Goal: Information Seeking & Learning: Learn about a topic

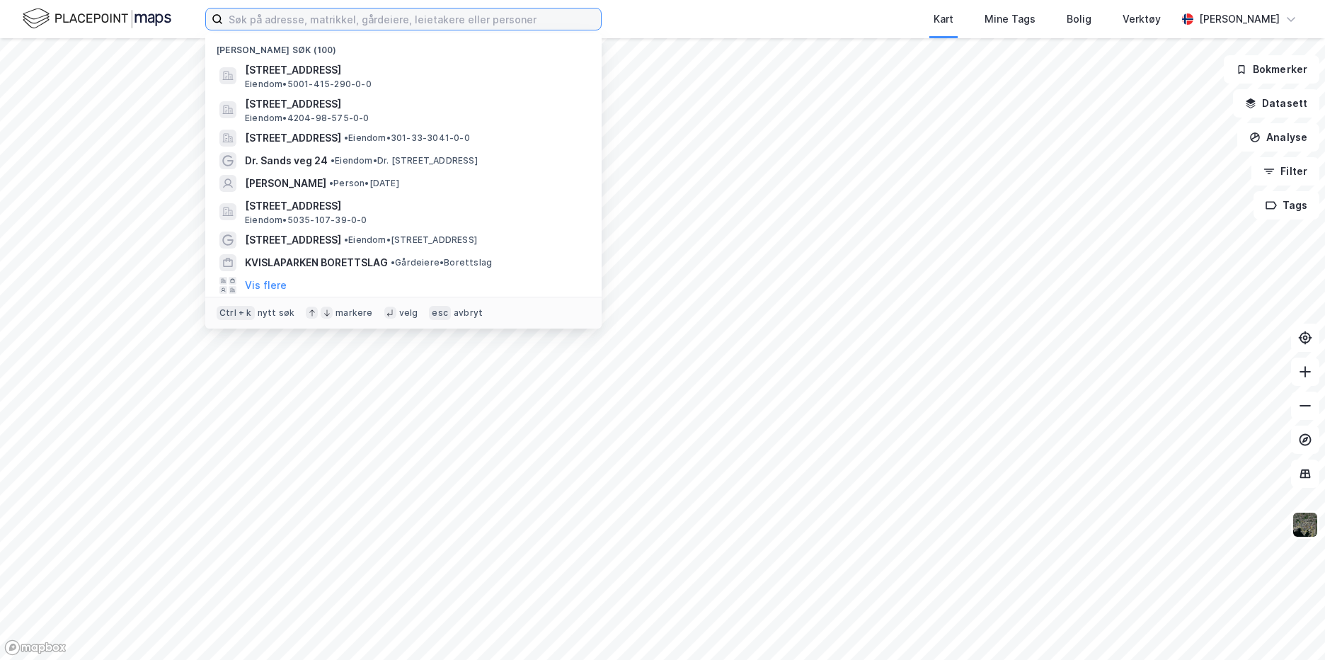
click at [447, 21] on input at bounding box center [412, 18] width 378 height 21
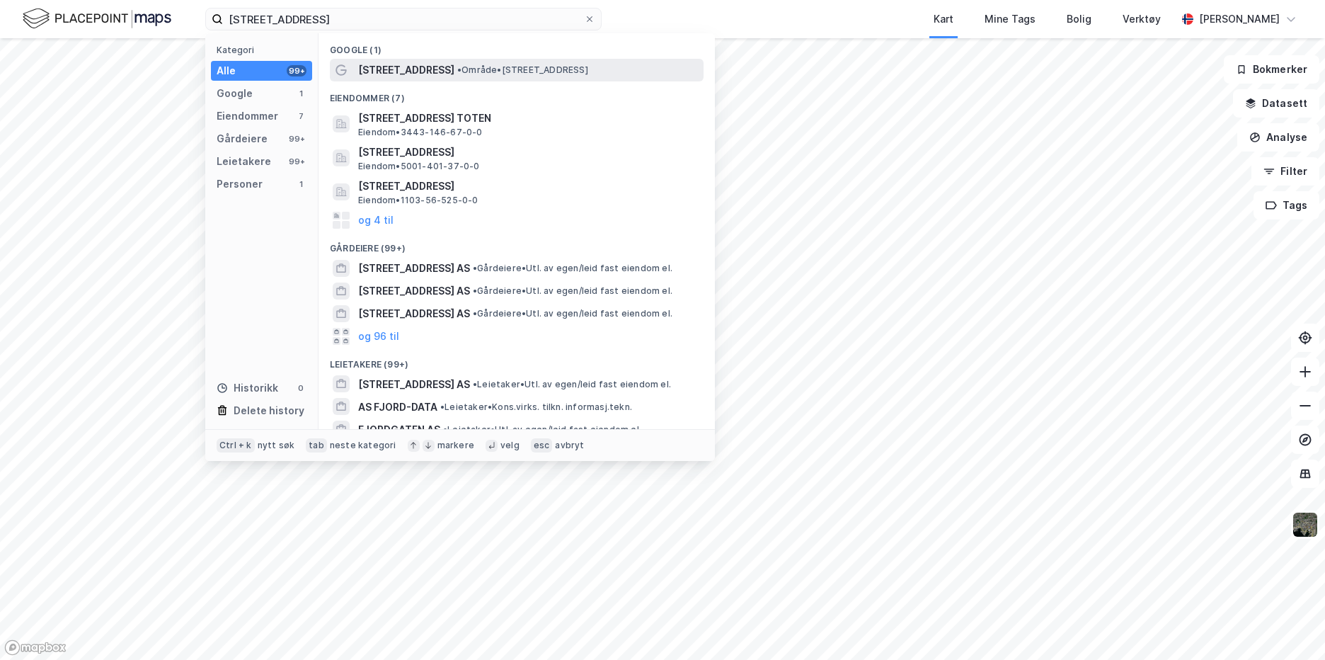
click at [530, 74] on span "• Område • [STREET_ADDRESS]" at bounding box center [522, 69] width 131 height 11
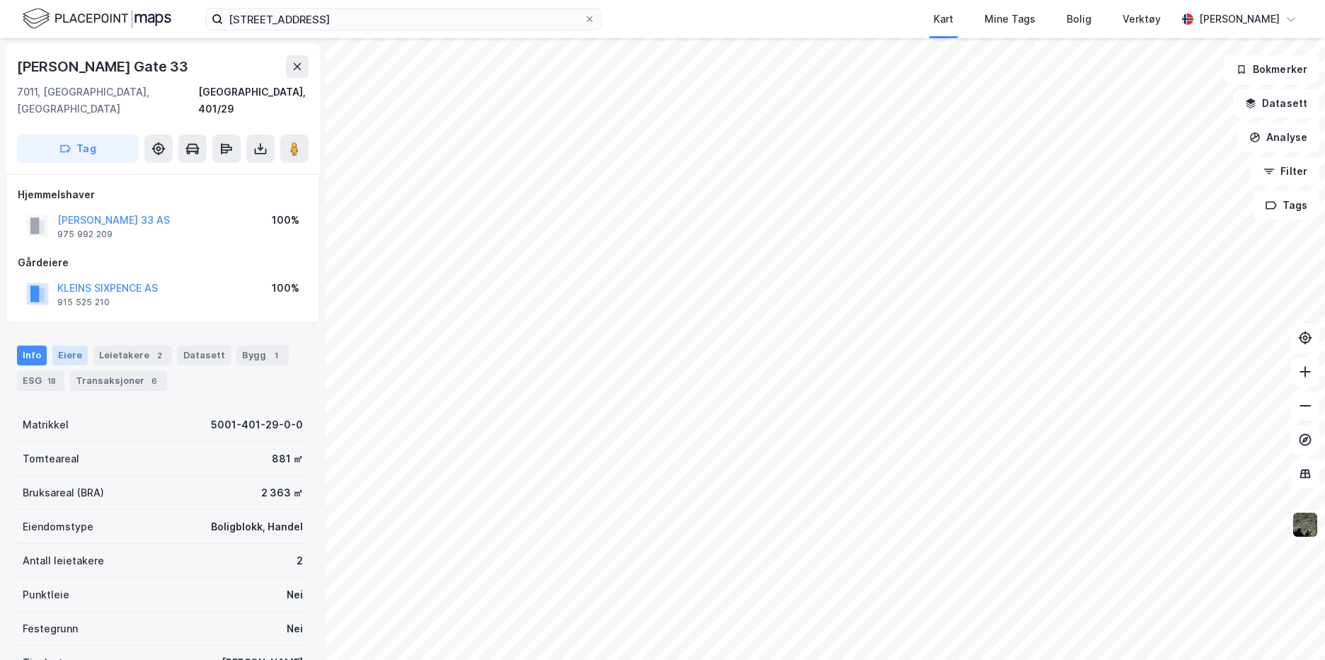
click at [74, 345] on div "Eiere" at bounding box center [69, 355] width 35 height 20
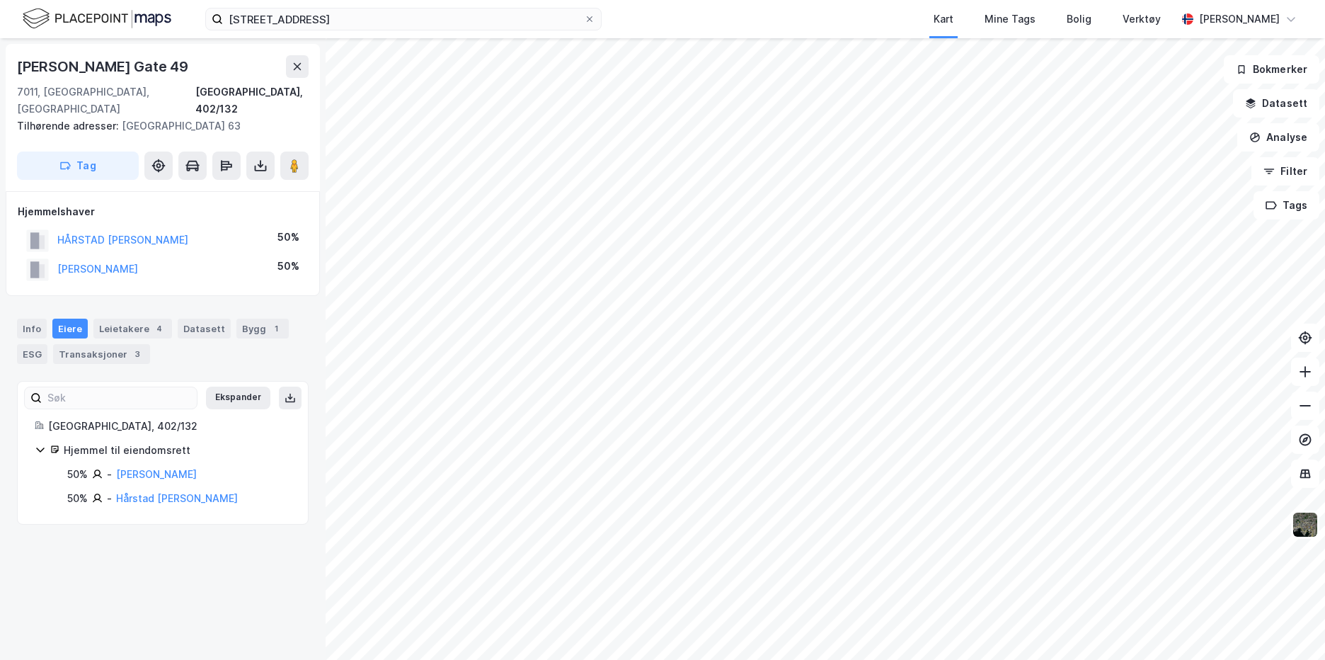
click at [69, 318] on div "Eiere" at bounding box center [69, 328] width 35 height 20
click at [611, 659] on html "fjordgata 49 Kart Mine Tags Bolig Verktøy [PERSON_NAME] Olav [STREET_ADDRESS], …" at bounding box center [662, 330] width 1325 height 660
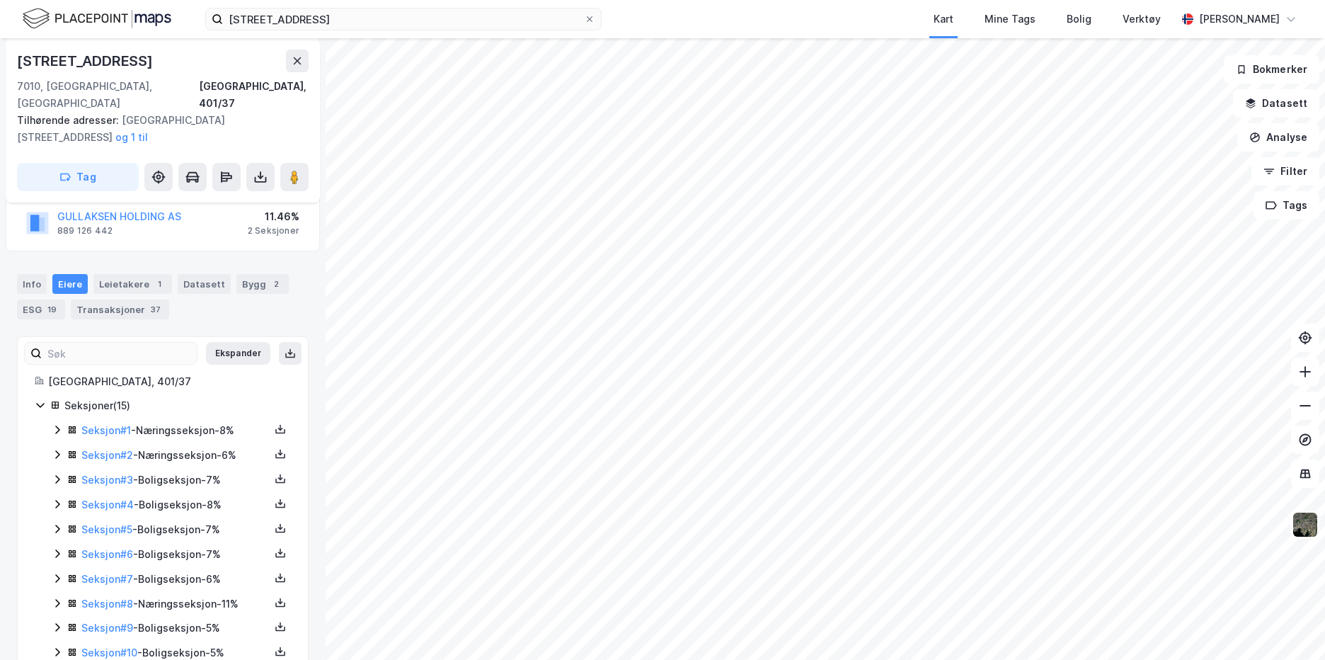
scroll to position [283, 0]
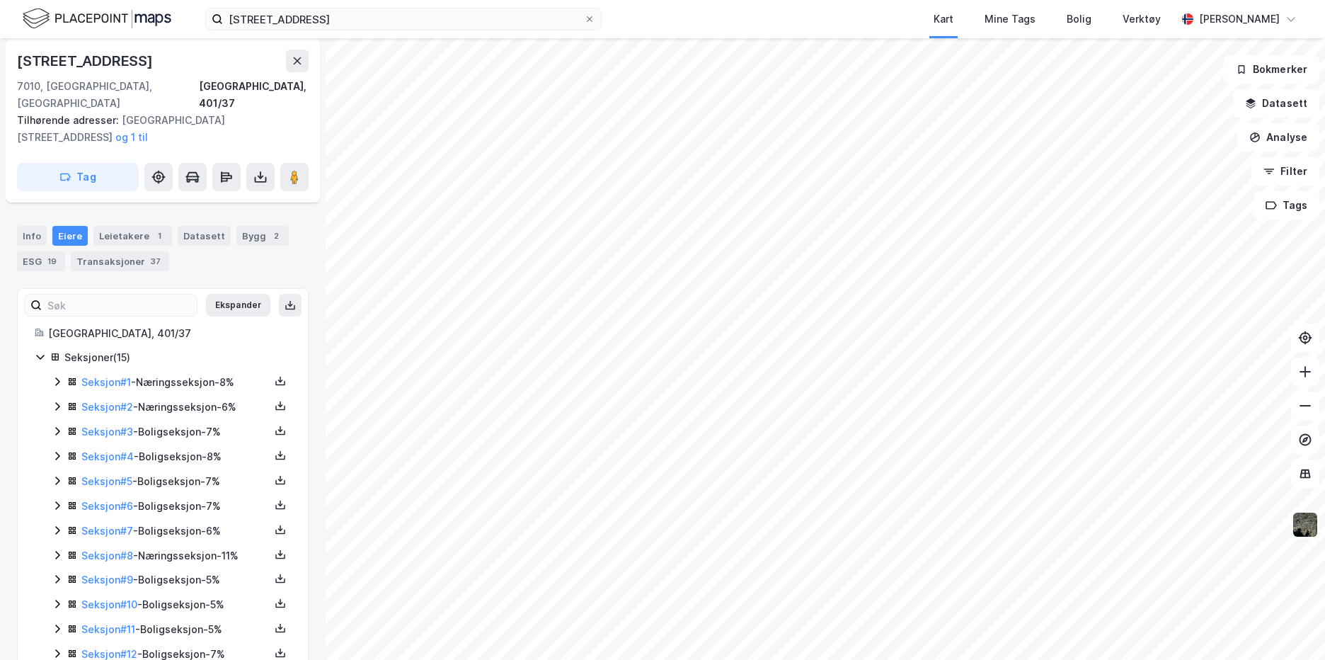
click at [207, 374] on div "Seksjon # 1 - Næringsseksjon - 8%" at bounding box center [175, 382] width 188 height 17
click at [216, 425] on link "Braa [PERSON_NAME]" at bounding box center [207, 431] width 105 height 12
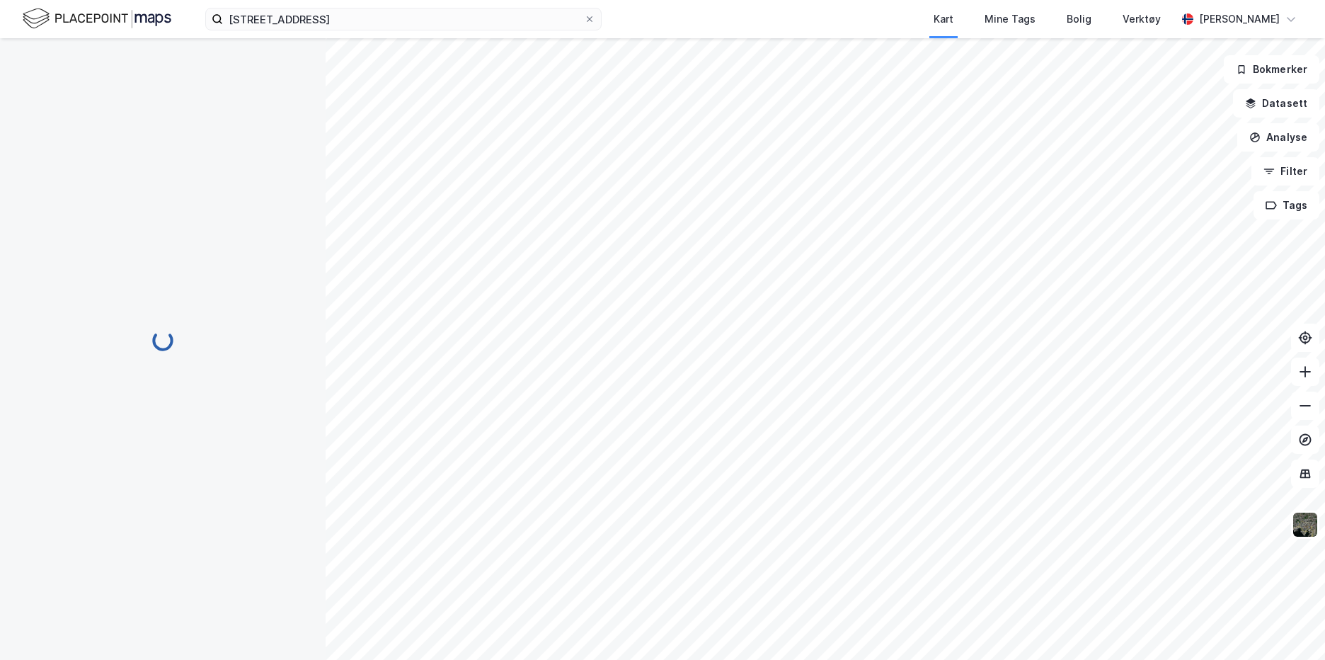
scroll to position [283, 0]
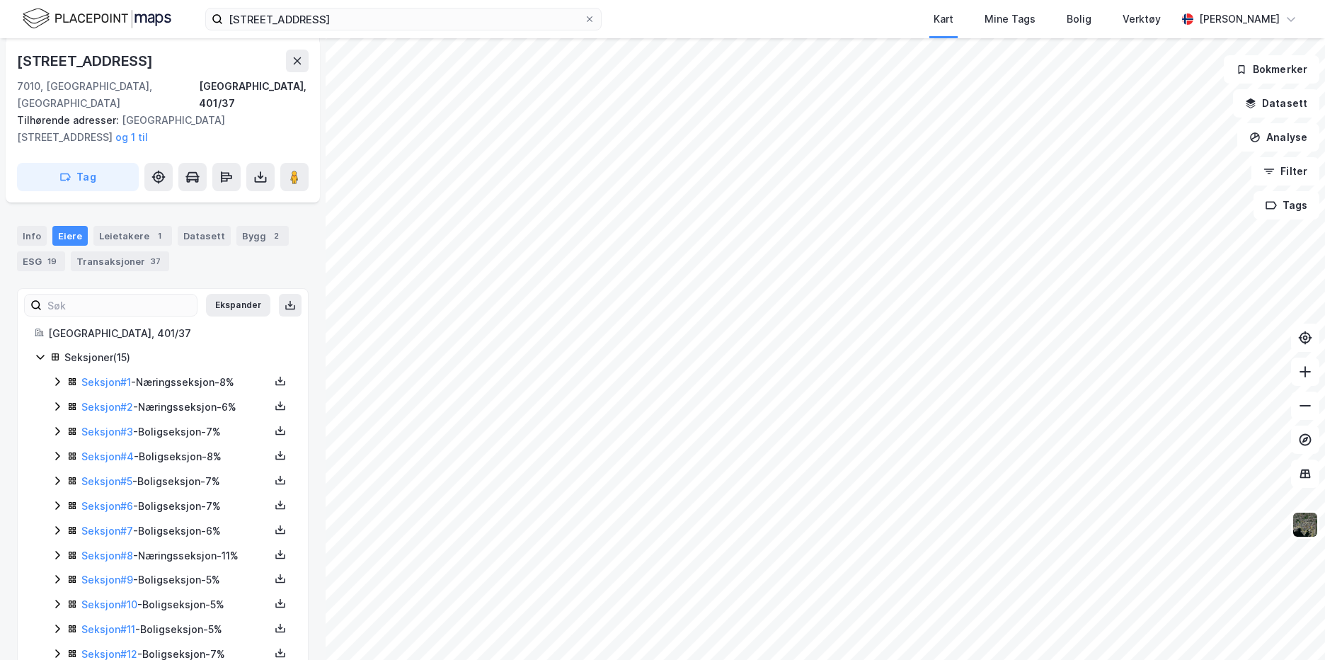
click at [210, 398] on div "Seksjon # 2 - Næringsseksjon - 6%" at bounding box center [175, 406] width 188 height 17
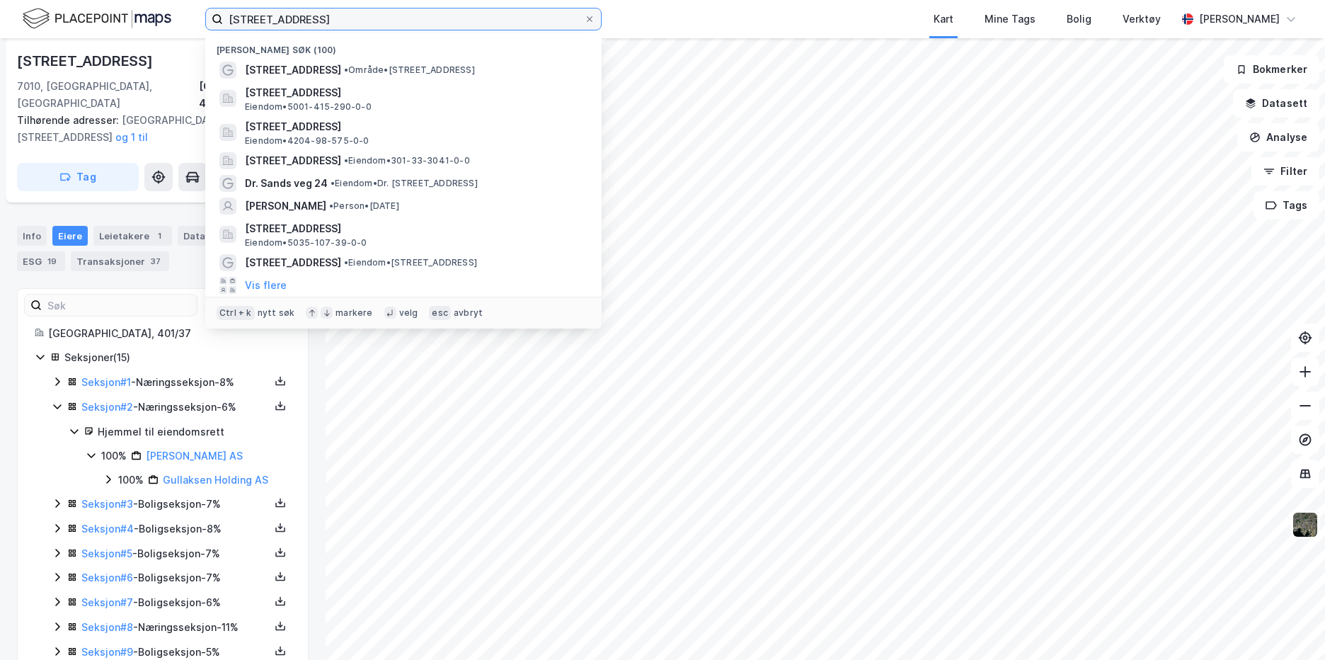
click at [313, 18] on input "[STREET_ADDRESS]" at bounding box center [403, 18] width 361 height 21
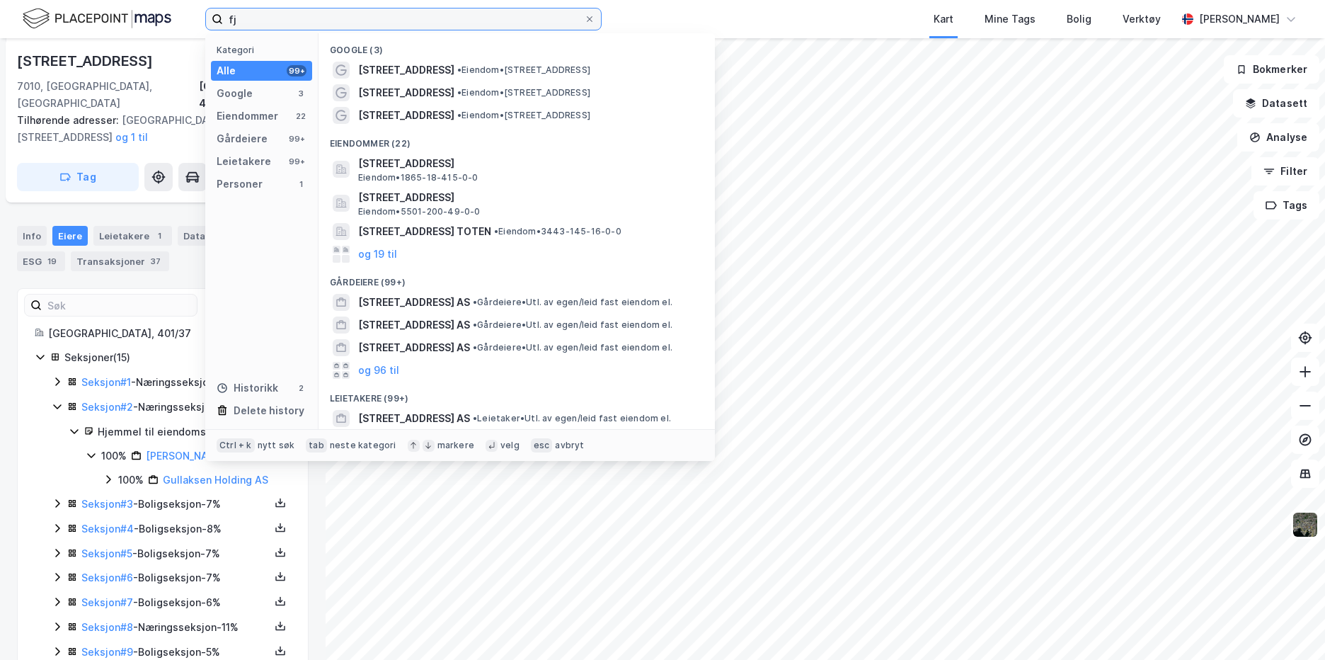
type input "f"
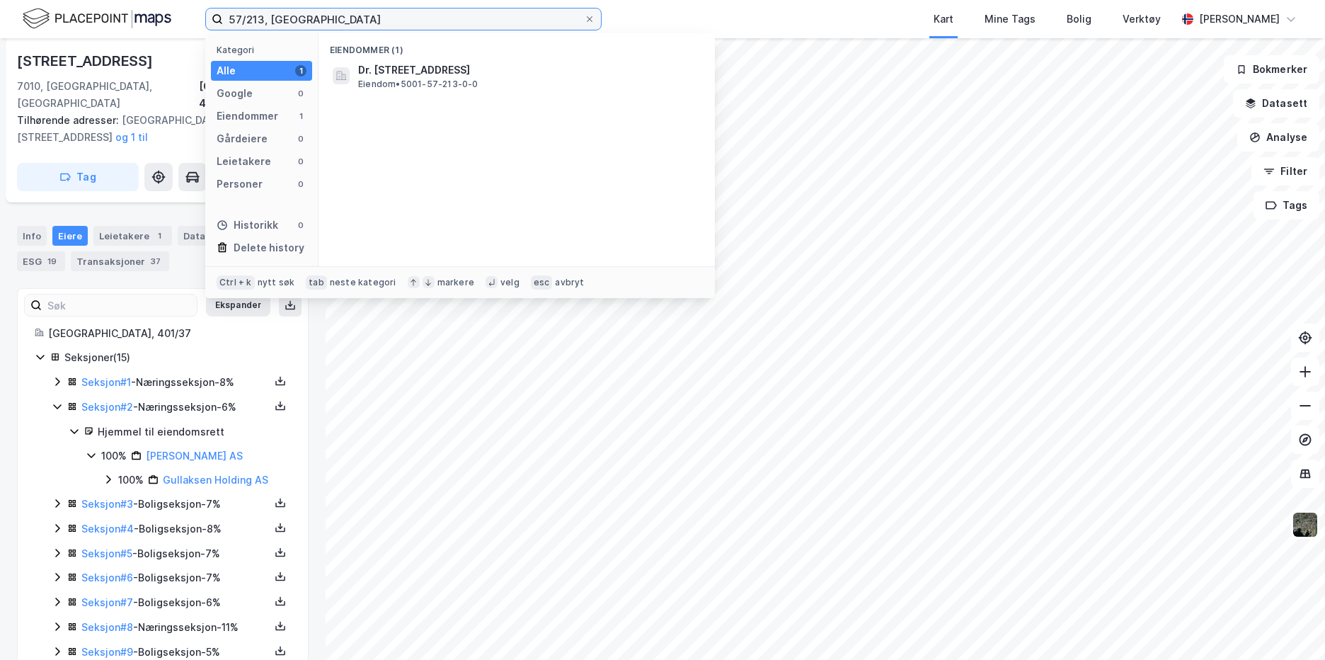
type input "57/213, [GEOGRAPHIC_DATA]"
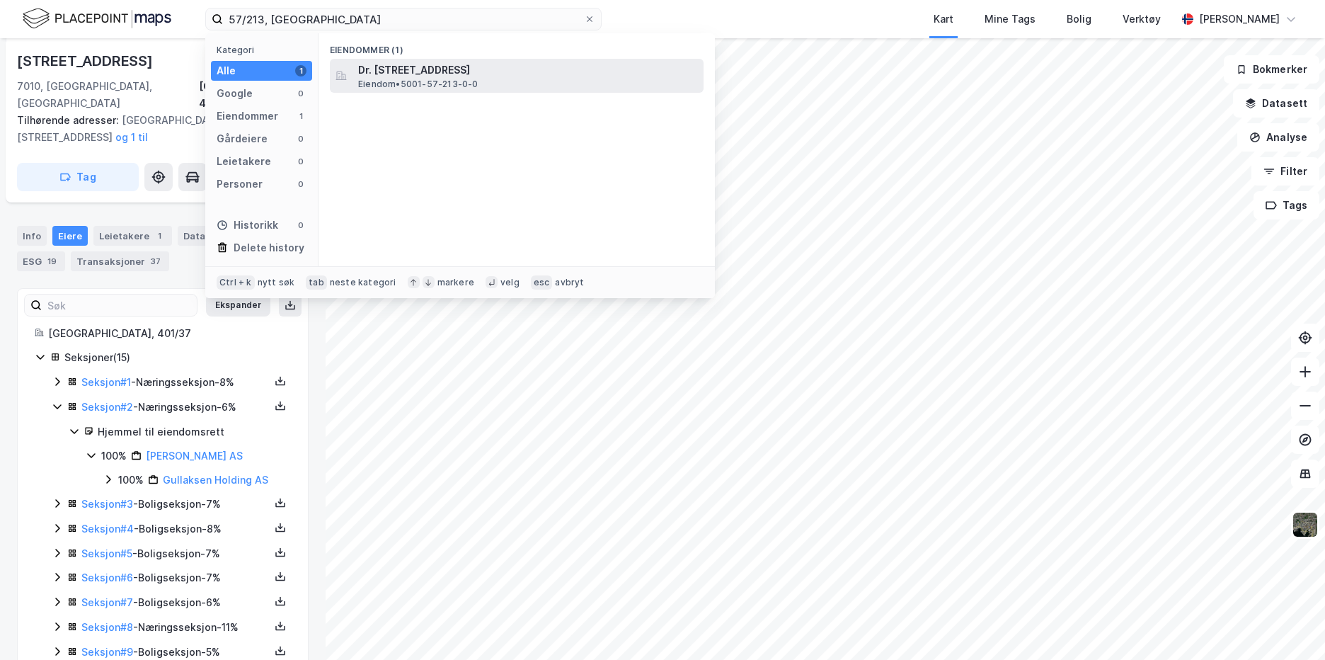
click at [439, 83] on span "Eiendom • 5001-57-213-0-0" at bounding box center [418, 84] width 120 height 11
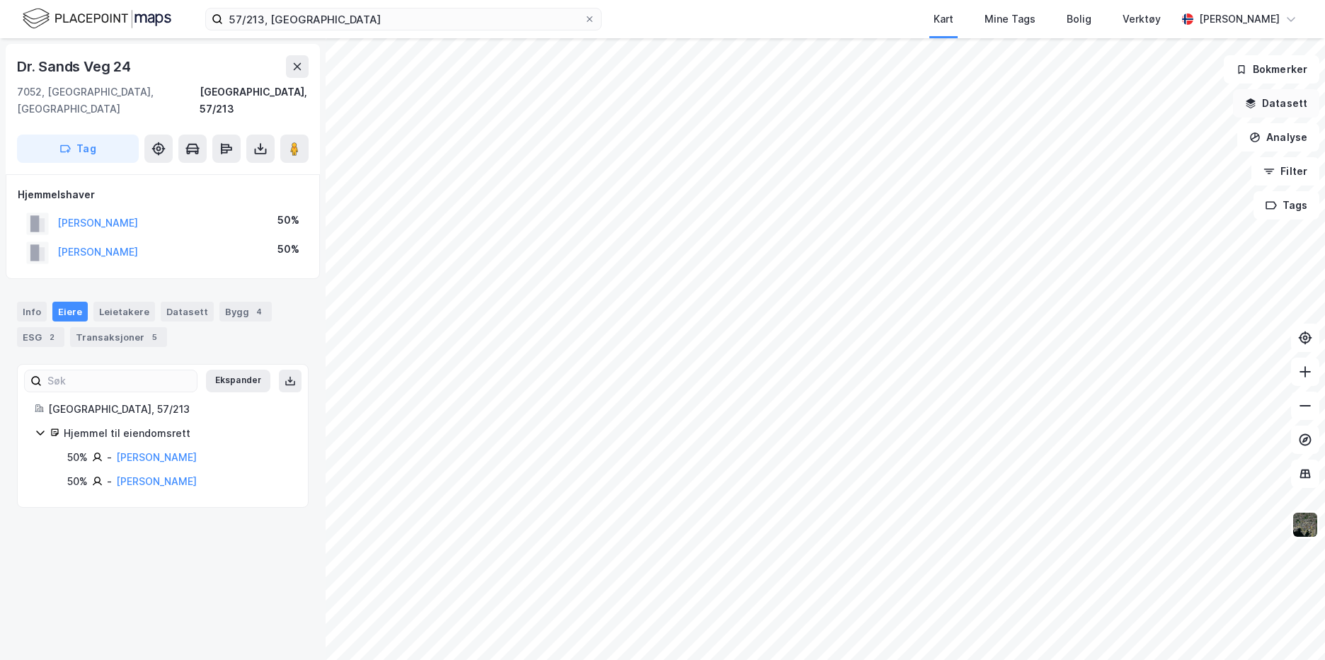
click at [1277, 104] on button "Datasett" at bounding box center [1276, 103] width 86 height 28
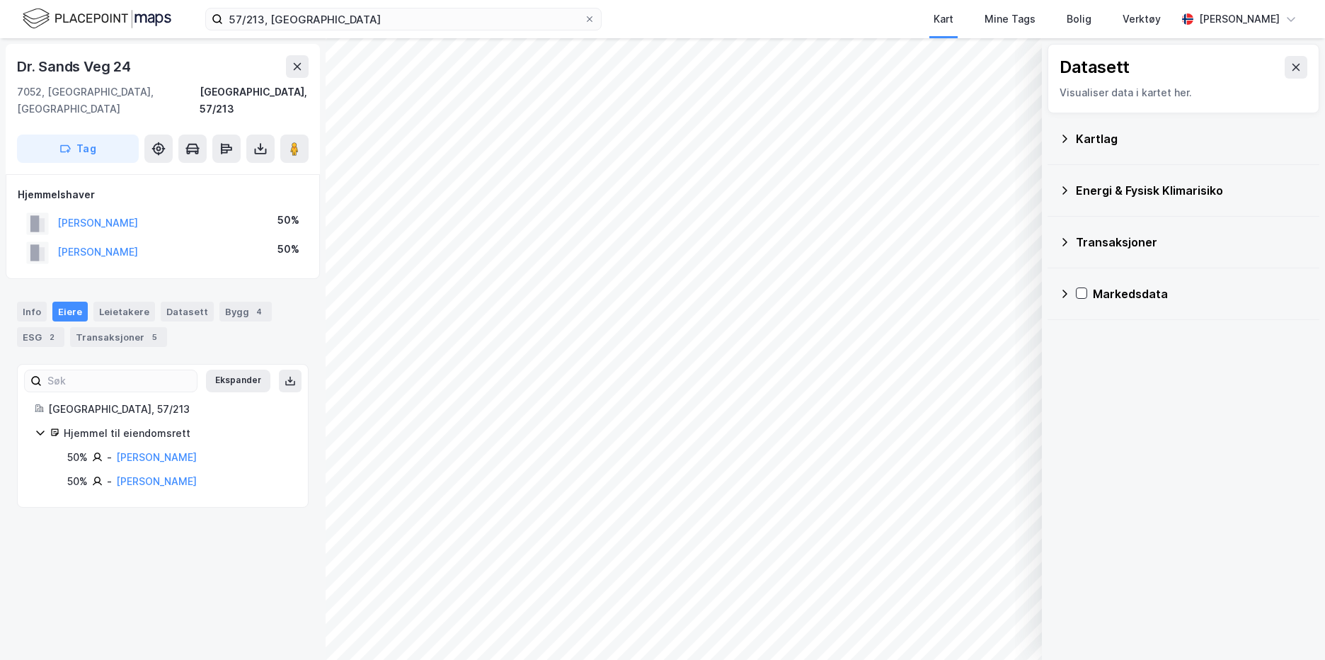
click at [1083, 130] on div "Kartlag" at bounding box center [1192, 138] width 232 height 17
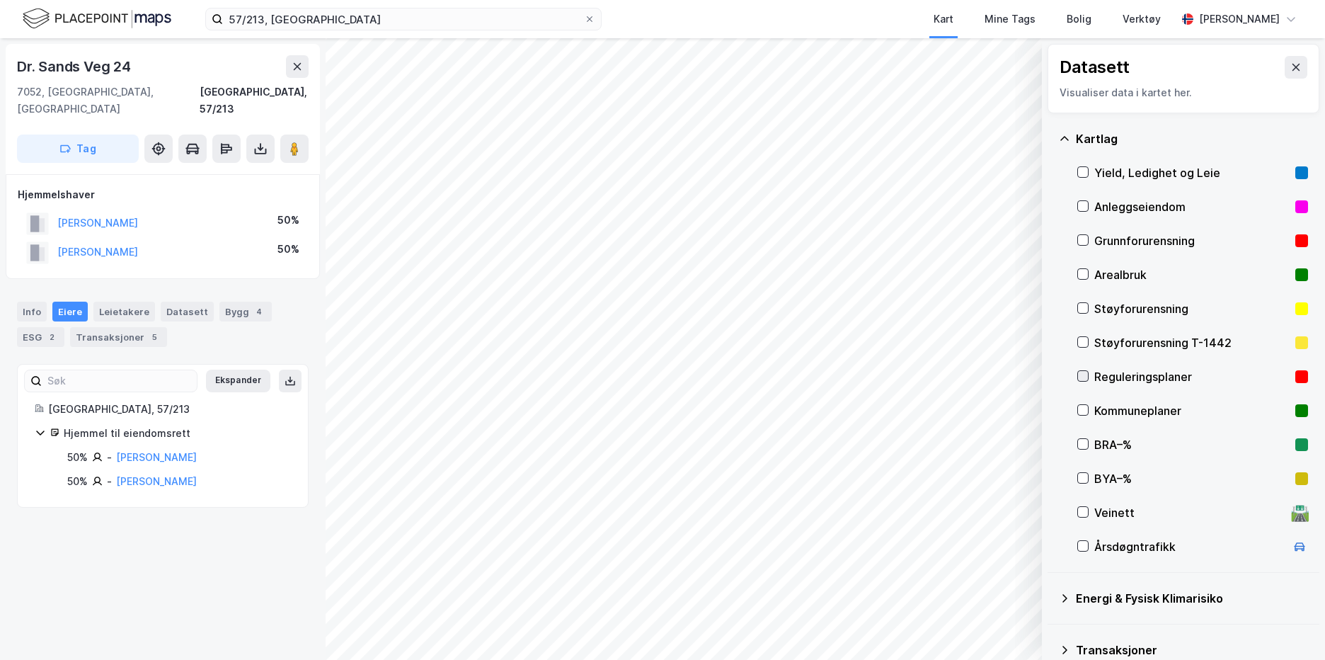
click at [1083, 374] on icon at bounding box center [1083, 376] width 10 height 10
click at [989, 594] on icon "button" at bounding box center [988, 595] width 8 height 8
click at [1082, 380] on icon at bounding box center [1083, 376] width 10 height 10
click at [960, 626] on icon "button" at bounding box center [958, 622] width 11 height 11
click at [927, 601] on div "Reguleringsplaner" at bounding box center [903, 597] width 80 height 11
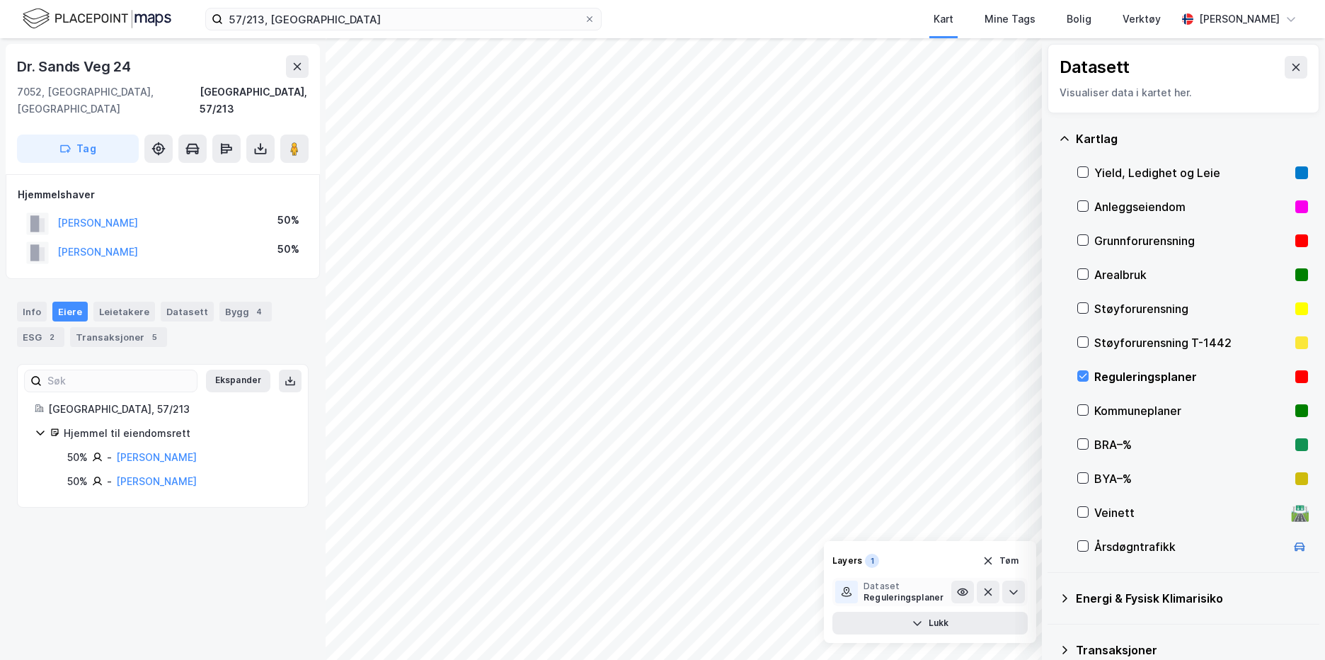
click at [920, 595] on div "Reguleringsplaner" at bounding box center [903, 597] width 80 height 11
click at [1018, 596] on icon at bounding box center [1013, 591] width 11 height 11
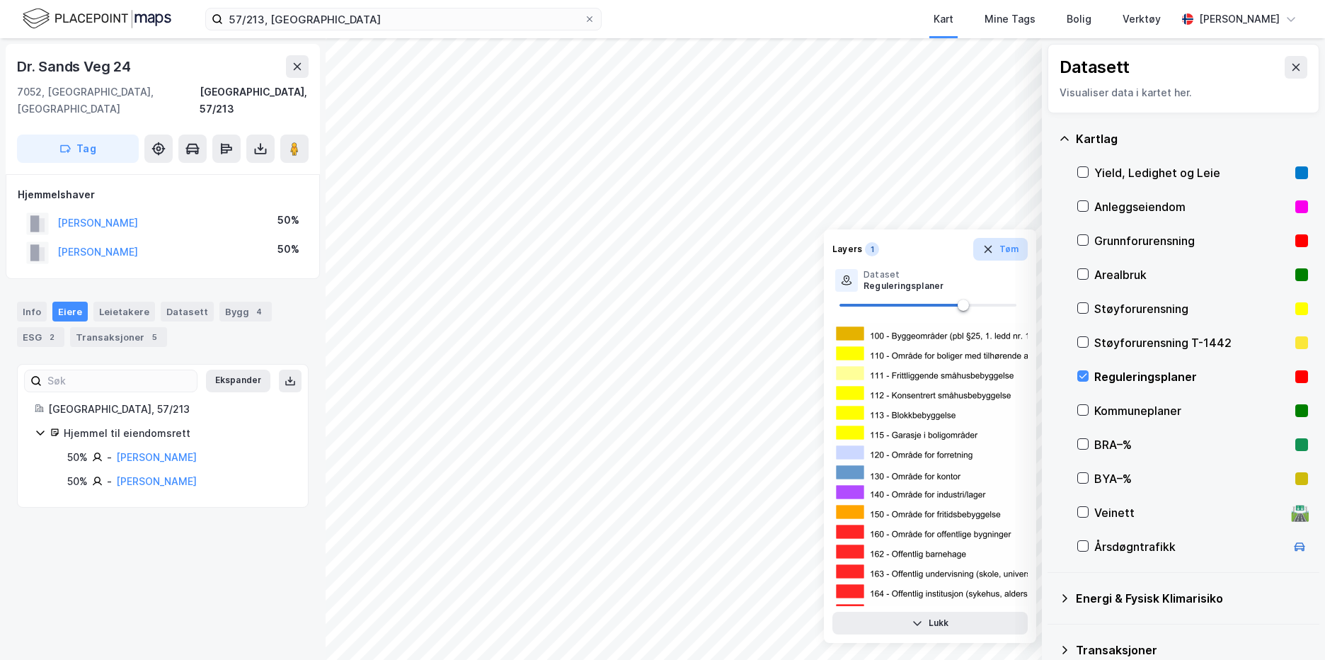
click at [998, 251] on button "Tøm" at bounding box center [1000, 249] width 54 height 23
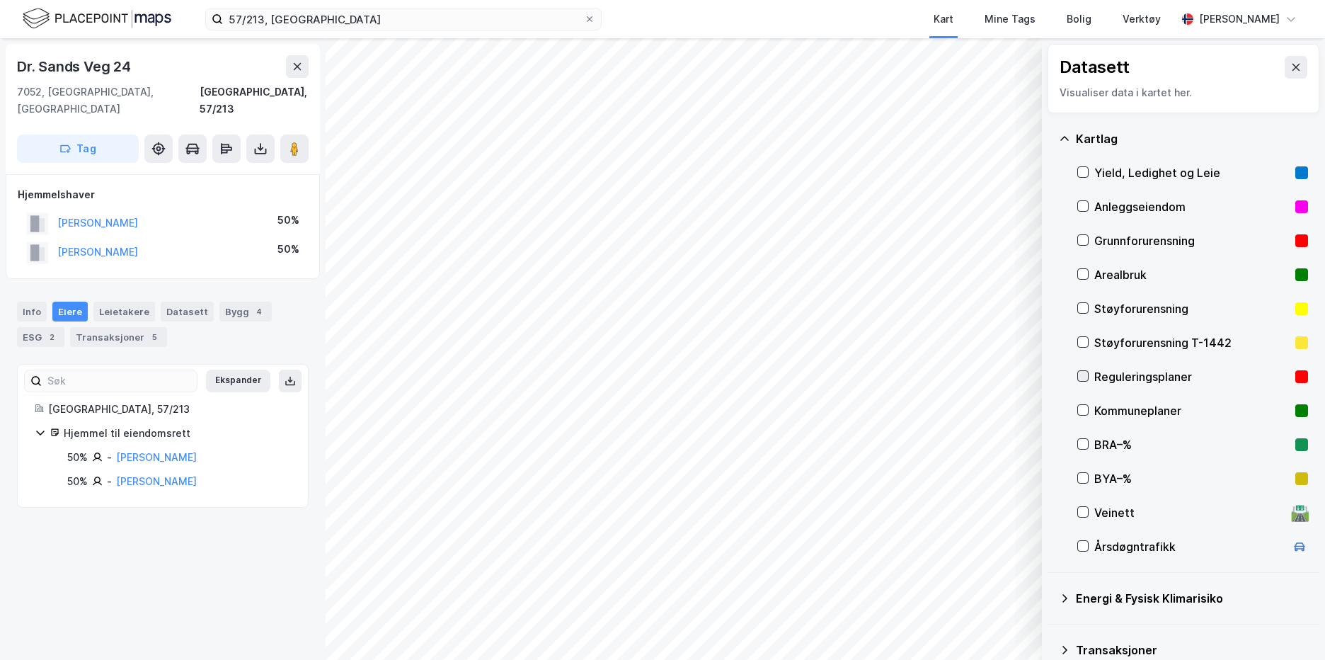
click at [1082, 379] on icon at bounding box center [1083, 376] width 8 height 5
click at [959, 623] on icon "button" at bounding box center [958, 622] width 11 height 11
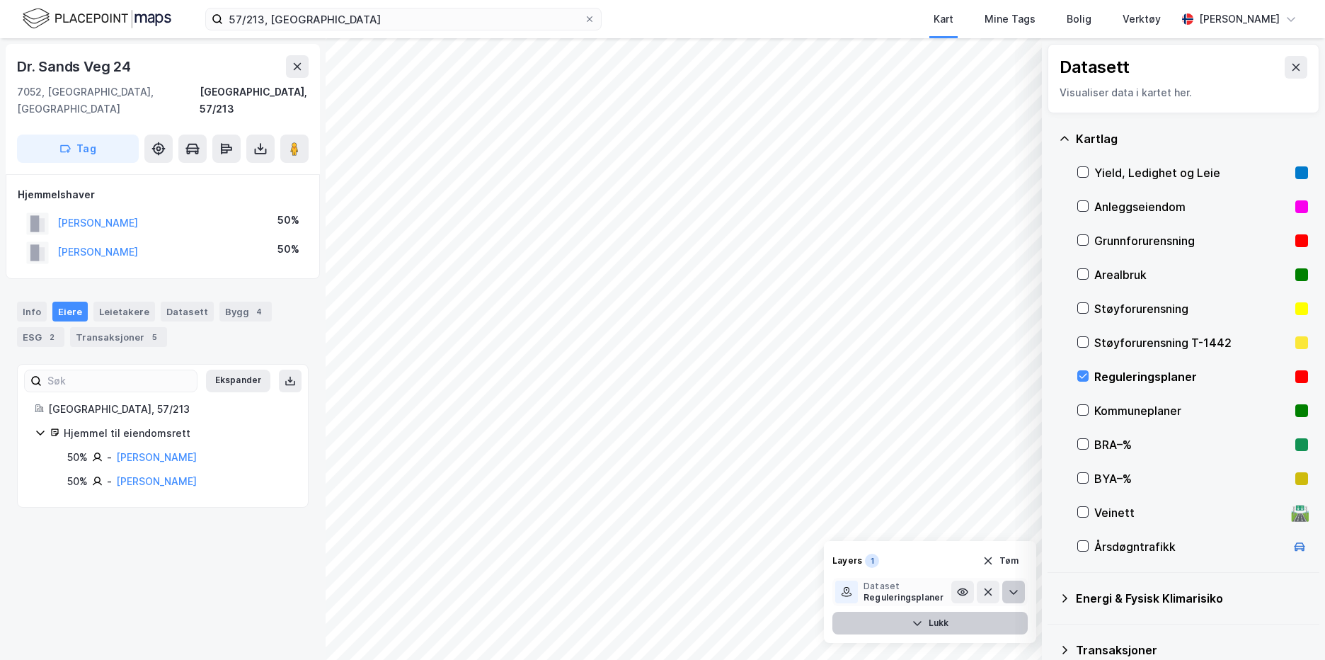
click at [1008, 589] on icon at bounding box center [1013, 591] width 11 height 11
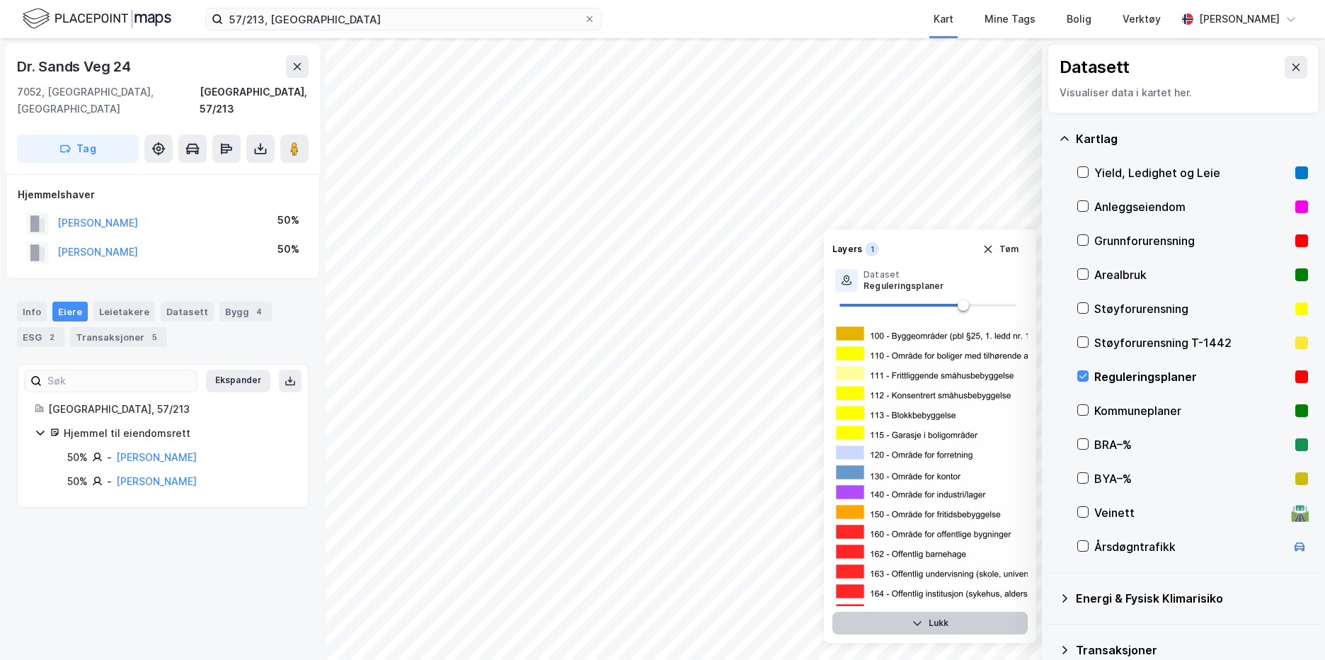
click at [945, 618] on button "Lukk" at bounding box center [929, 622] width 195 height 23
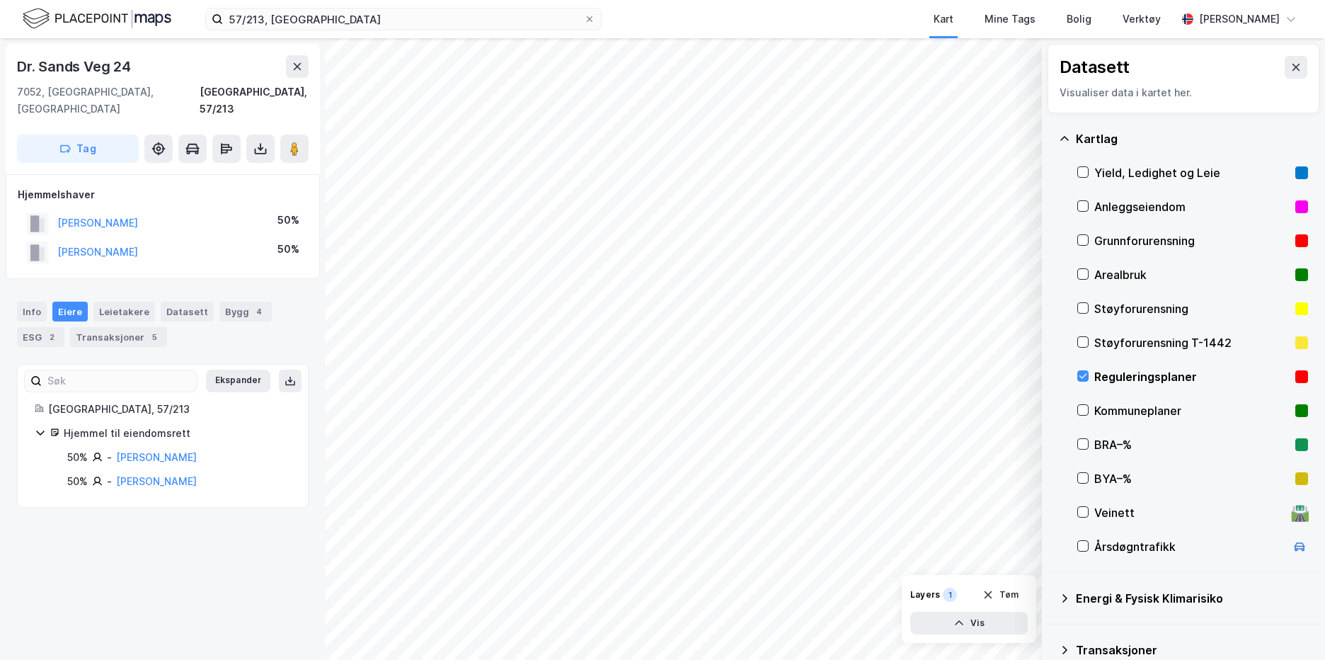
click at [1295, 376] on rect at bounding box center [1301, 376] width 13 height 13
click at [1085, 410] on icon at bounding box center [1083, 410] width 10 height 10
click at [1086, 413] on icon at bounding box center [1083, 410] width 10 height 10
click at [1086, 374] on icon at bounding box center [1083, 376] width 8 height 5
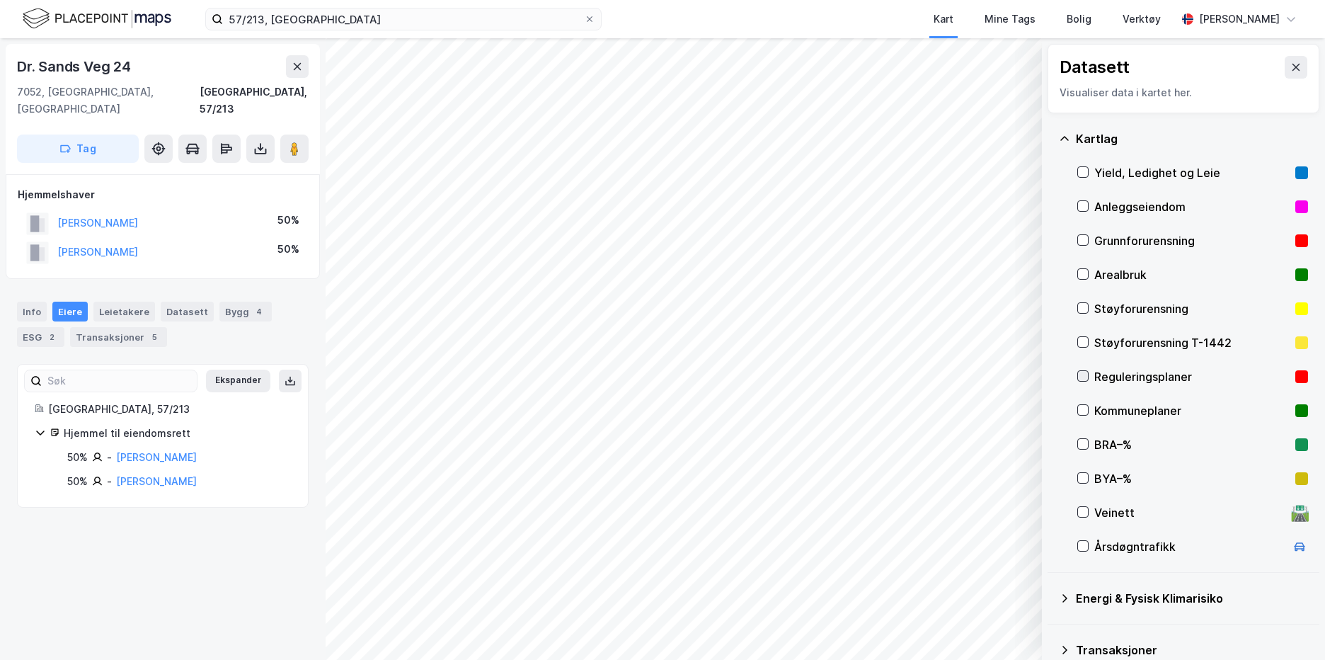
click at [1086, 374] on icon at bounding box center [1083, 376] width 8 height 5
